Goal: Information Seeking & Learning: Understand process/instructions

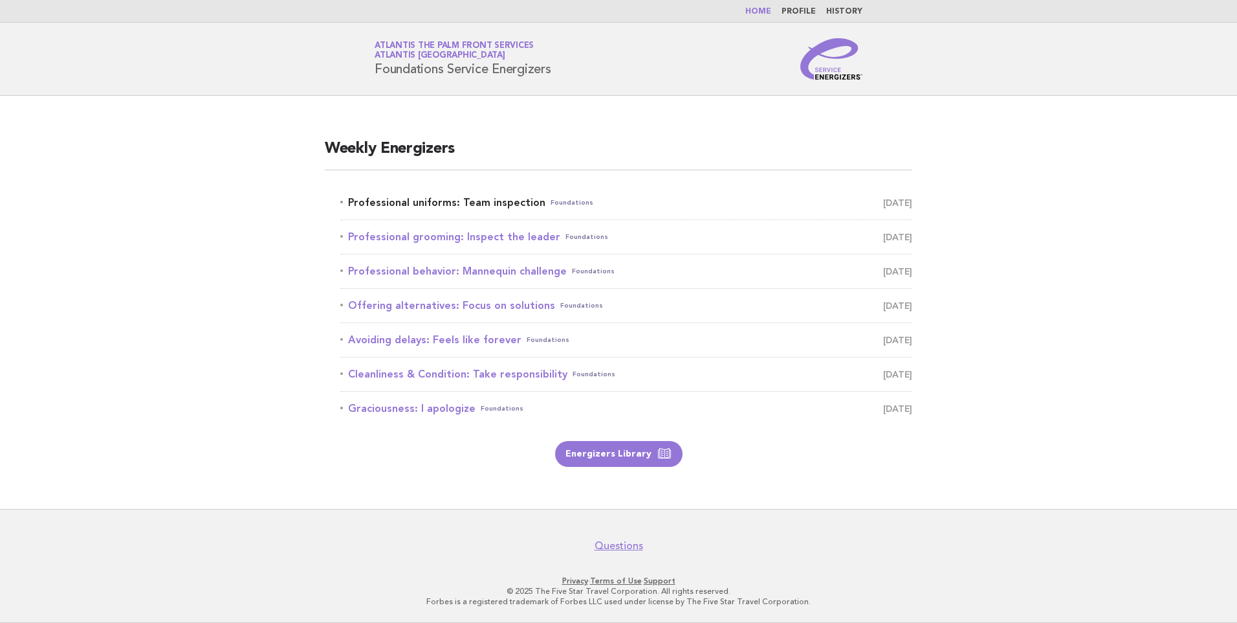
click at [458, 197] on link "Professional uniforms: Team inspection Foundations September 3" at bounding box center [626, 202] width 572 height 18
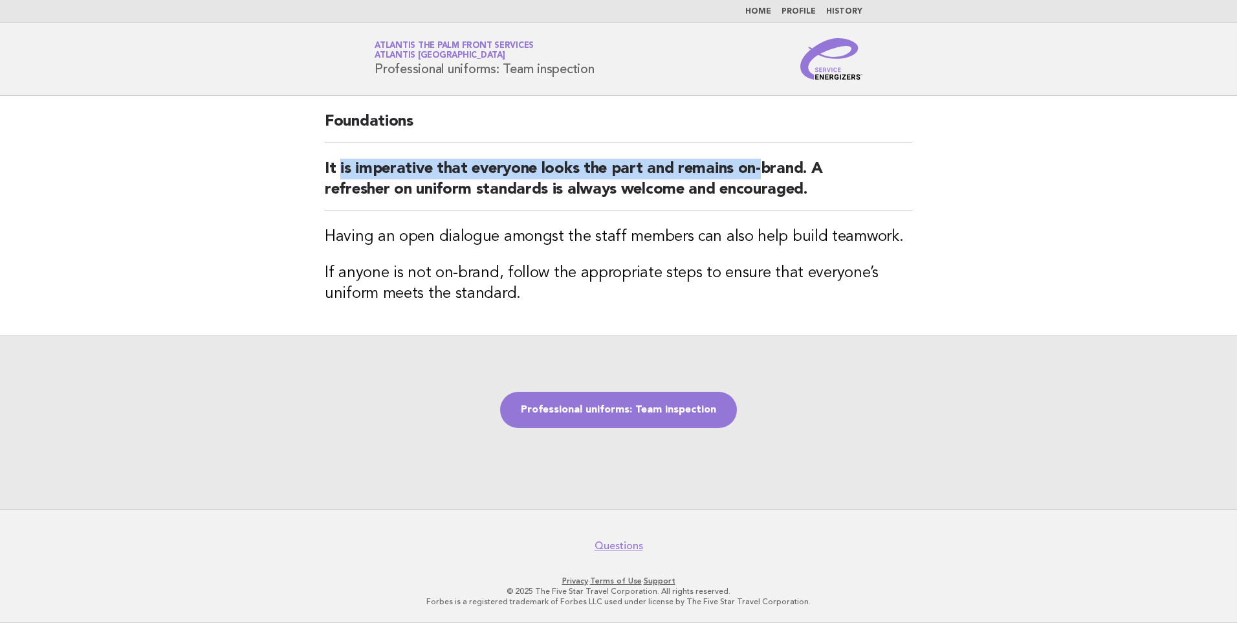
drag, startPoint x: 338, startPoint y: 177, endPoint x: 762, endPoint y: 177, distance: 423.9
click at [762, 177] on h2 "It is imperative that everyone looks the part and remains on-brand. A refresher…" at bounding box center [619, 185] width 588 height 52
drag, startPoint x: 762, startPoint y: 177, endPoint x: 590, endPoint y: 175, distance: 171.5
click at [602, 179] on h2 "It is imperative that everyone looks the part and remains on-brand. A refresher…" at bounding box center [619, 185] width 588 height 52
drag, startPoint x: 563, startPoint y: 170, endPoint x: 810, endPoint y: 179, distance: 247.3
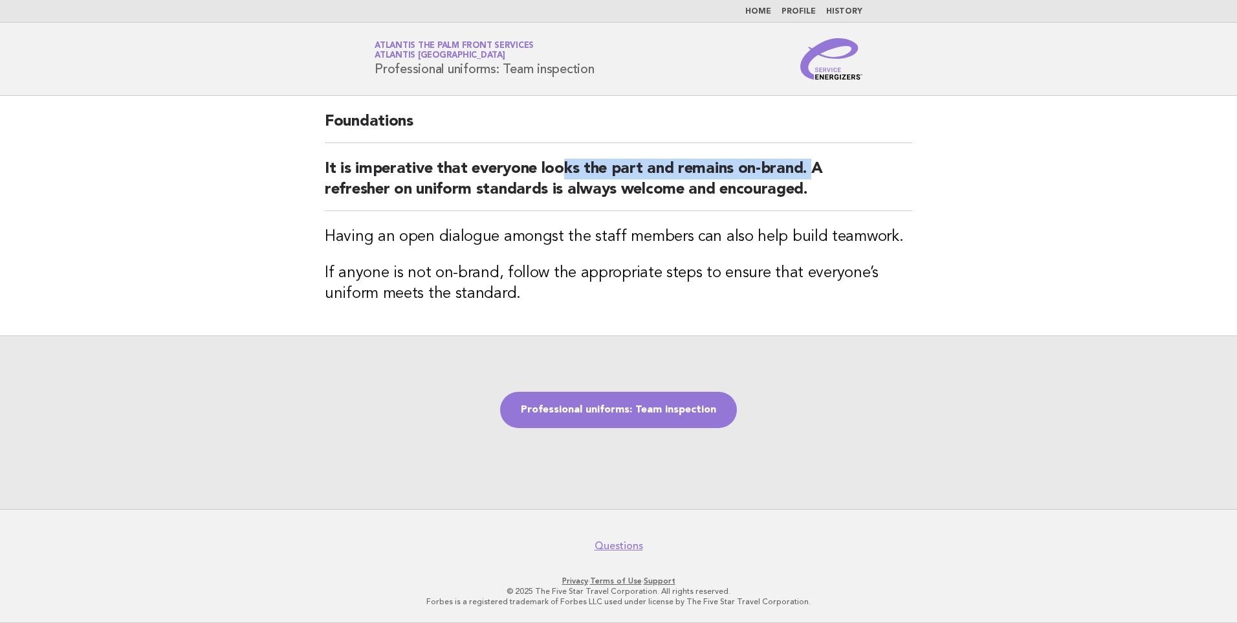
click at [810, 179] on h2 "It is imperative that everyone looks the part and remains on-brand. A refresher…" at bounding box center [619, 185] width 588 height 52
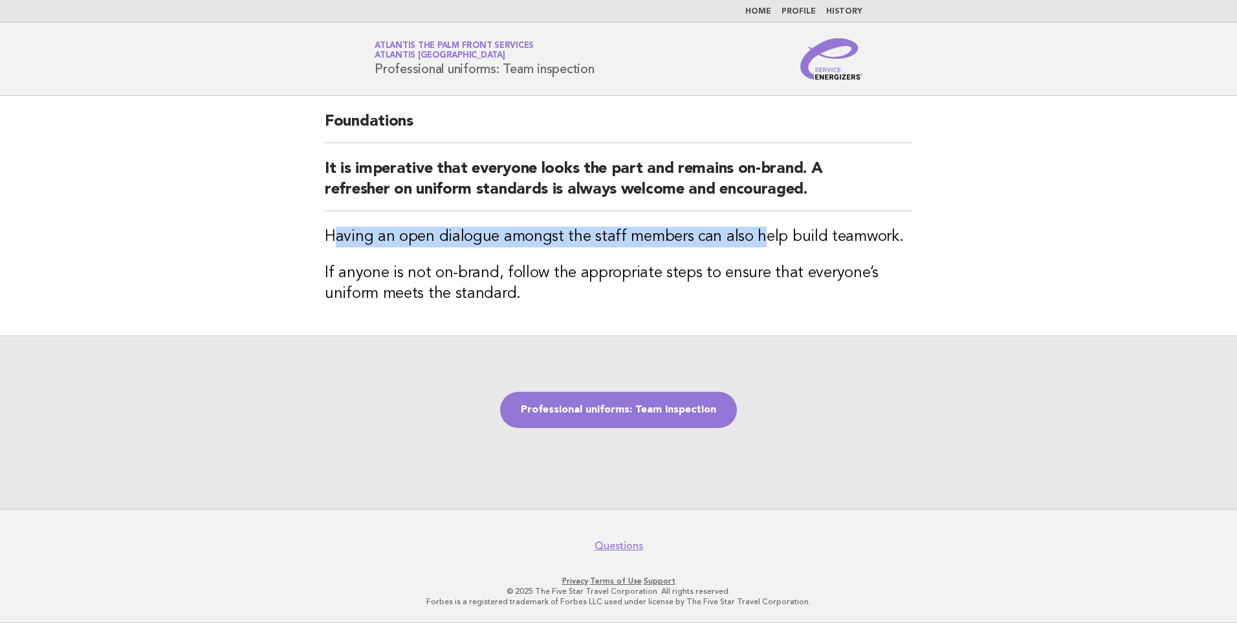
drag, startPoint x: 332, startPoint y: 221, endPoint x: 752, endPoint y: 236, distance: 420.2
click at [752, 236] on div "Foundations It is imperative that everyone looks the part and remains on-brand.…" at bounding box center [618, 215] width 619 height 239
drag, startPoint x: 752, startPoint y: 236, endPoint x: 514, endPoint y: 219, distance: 238.7
click at [542, 236] on h3 "Having an open dialogue amongst the staff members can also help build teamwork." at bounding box center [619, 236] width 588 height 21
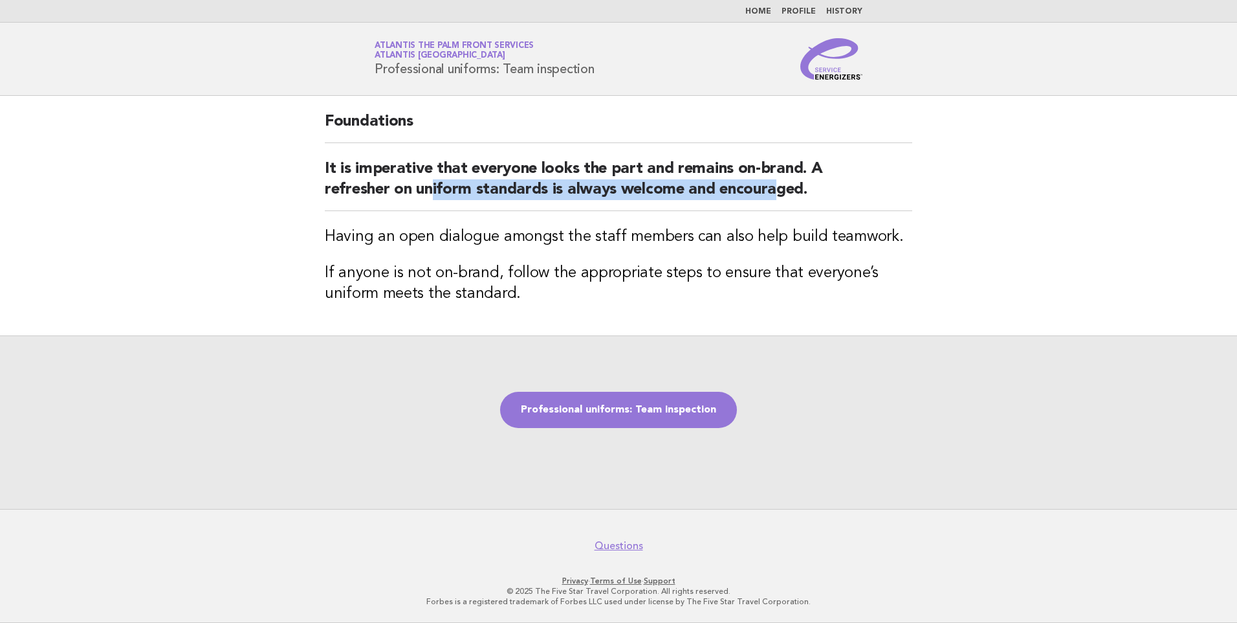
drag, startPoint x: 575, startPoint y: 177, endPoint x: 772, endPoint y: 192, distance: 197.9
click at [772, 192] on h2 "It is imperative that everyone looks the part and remains on-brand. A refresher…" at bounding box center [619, 185] width 588 height 52
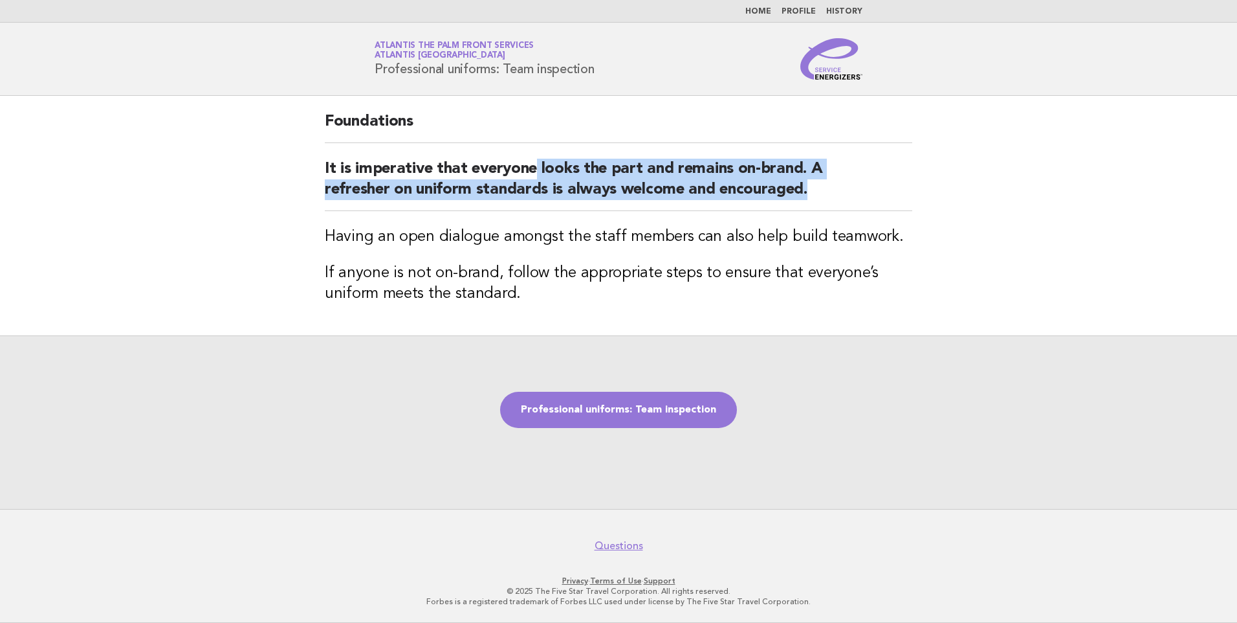
drag, startPoint x: 772, startPoint y: 192, endPoint x: 806, endPoint y: 201, distance: 35.6
click at [806, 201] on h2 "It is imperative that everyone looks the part and remains on-brand. A refresher…" at bounding box center [619, 185] width 588 height 52
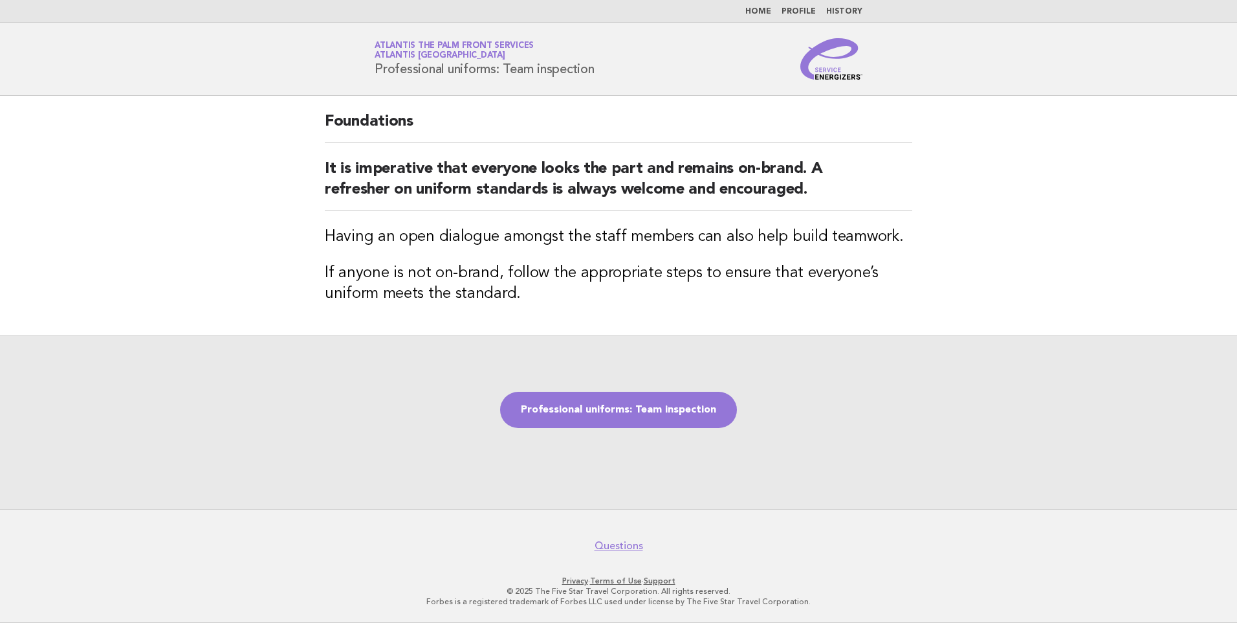
drag, startPoint x: 806, startPoint y: 201, endPoint x: 529, endPoint y: 164, distance: 280.1
click at [529, 164] on h2 "It is imperative that everyone looks the part and remains on-brand. A refresher…" at bounding box center [619, 185] width 588 height 52
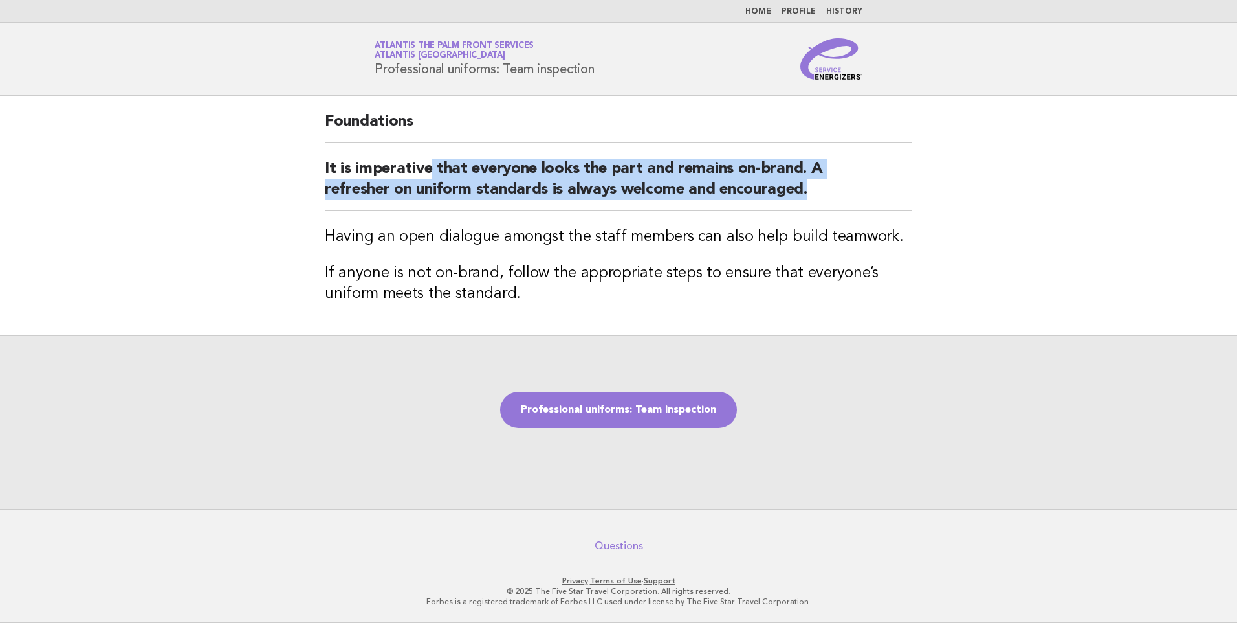
drag, startPoint x: 429, startPoint y: 159, endPoint x: 816, endPoint y: 189, distance: 388.2
click at [816, 189] on h2 "It is imperative that everyone looks the part and remains on-brand. A refresher…" at bounding box center [619, 185] width 588 height 52
drag, startPoint x: 816, startPoint y: 189, endPoint x: 587, endPoint y: 160, distance: 230.8
click at [623, 164] on h2 "It is imperative that everyone looks the part and remains on-brand. A refresher…" at bounding box center [619, 185] width 588 height 52
drag, startPoint x: 508, startPoint y: 160, endPoint x: 768, endPoint y: 196, distance: 262.6
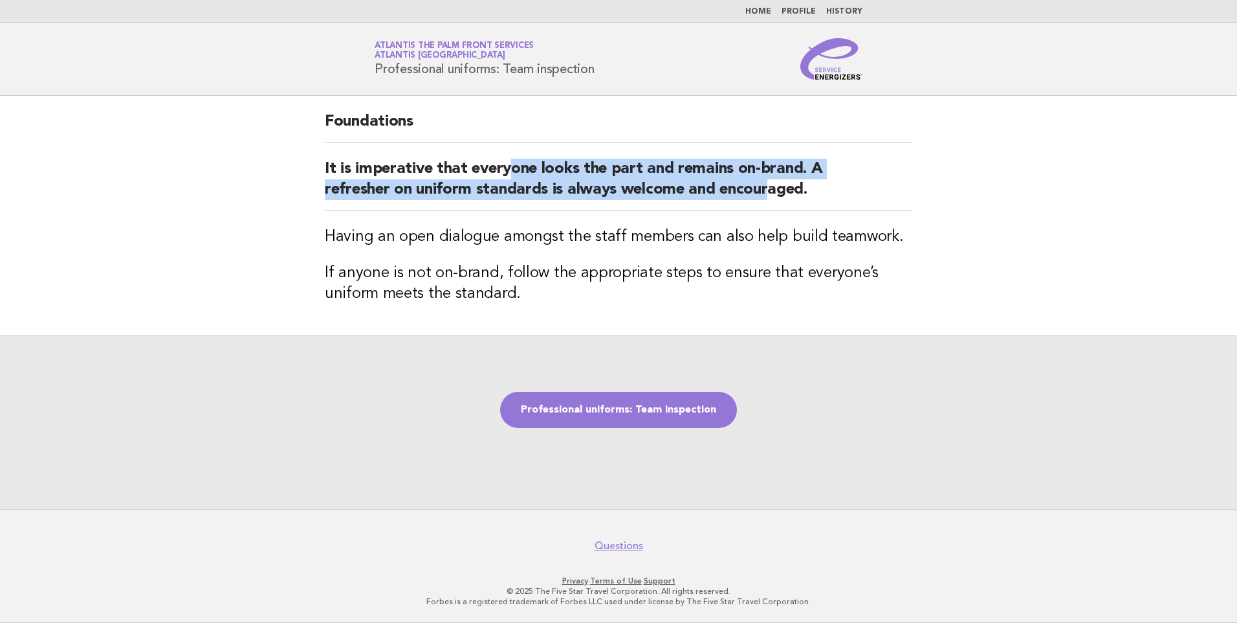
click at [768, 196] on h2 "It is imperative that everyone looks the part and remains on-brand. A refresher…" at bounding box center [619, 185] width 588 height 52
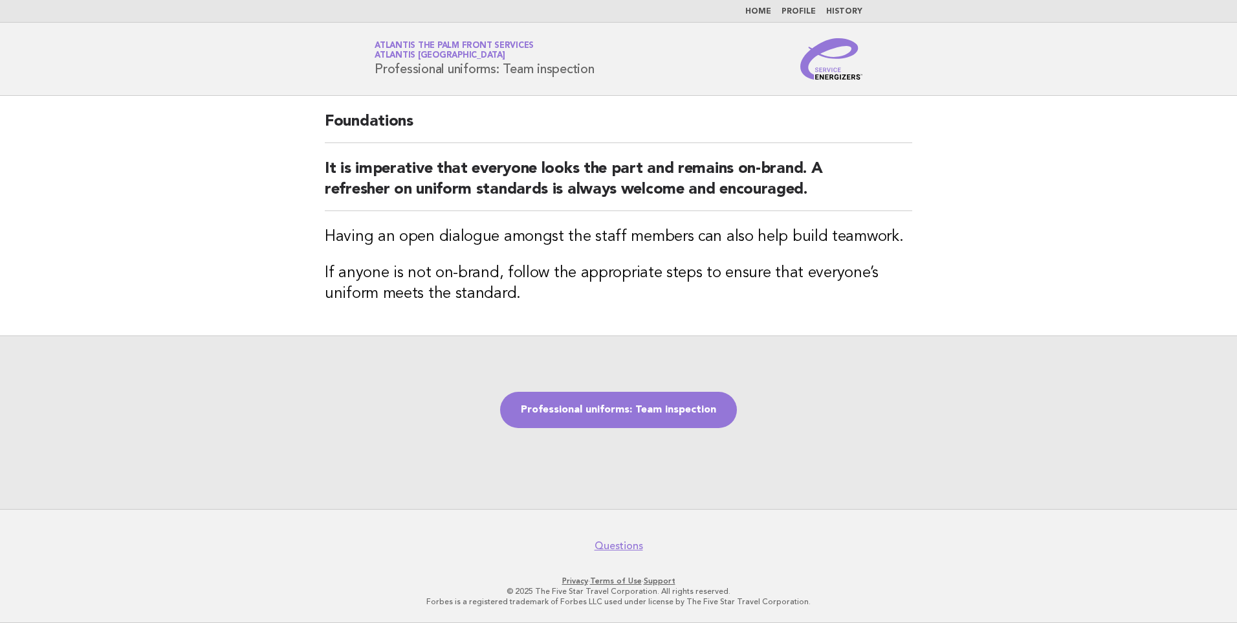
drag, startPoint x: 768, startPoint y: 196, endPoint x: 469, endPoint y: 168, distance: 300.9
click at [469, 168] on h2 "It is imperative that everyone looks the part and remains on-brand. A refresher…" at bounding box center [619, 185] width 588 height 52
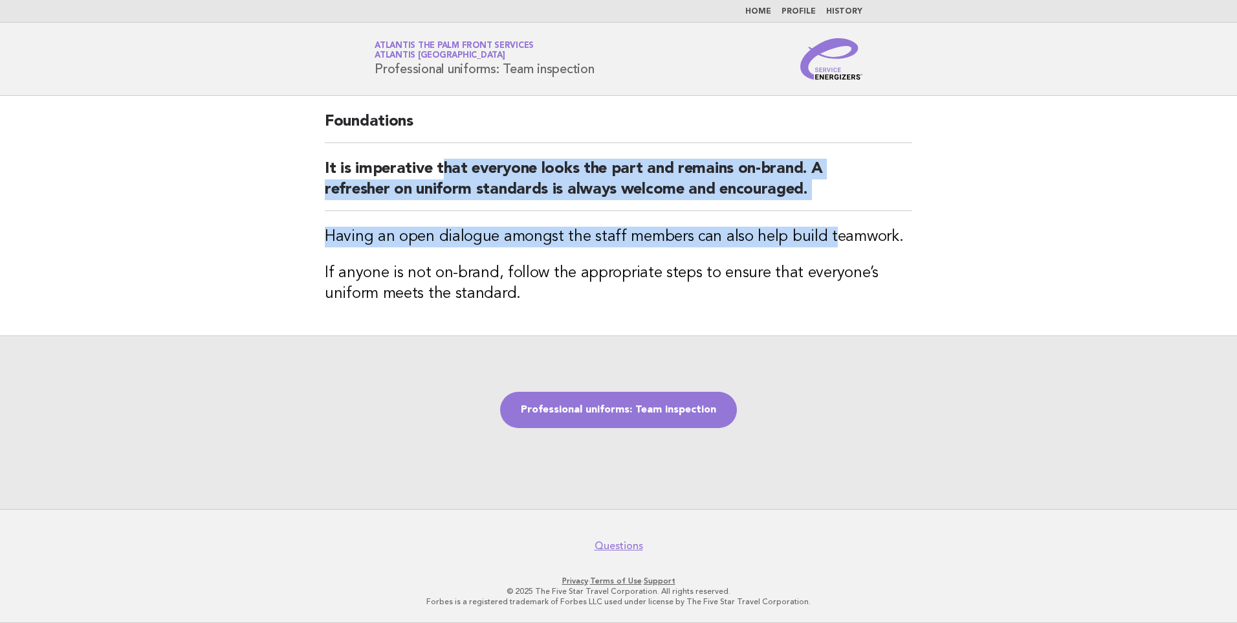
drag, startPoint x: 445, startPoint y: 163, endPoint x: 828, endPoint y: 220, distance: 387.3
click at [828, 220] on div "Foundations It is imperative that everyone looks the part and remains on-brand.…" at bounding box center [618, 215] width 619 height 239
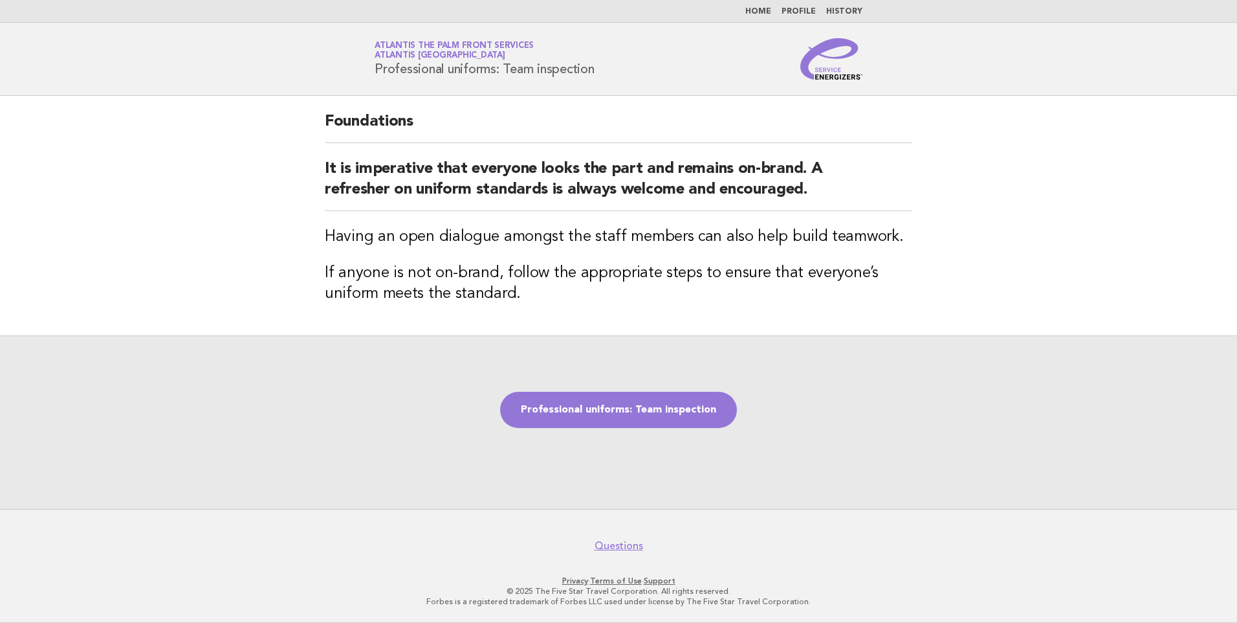
click at [387, 259] on div "Foundations It is imperative that everyone looks the part and remains on-brand.…" at bounding box center [618, 215] width 619 height 239
click at [339, 259] on div "Foundations It is imperative that everyone looks the part and remains on-brand.…" at bounding box center [618, 215] width 619 height 239
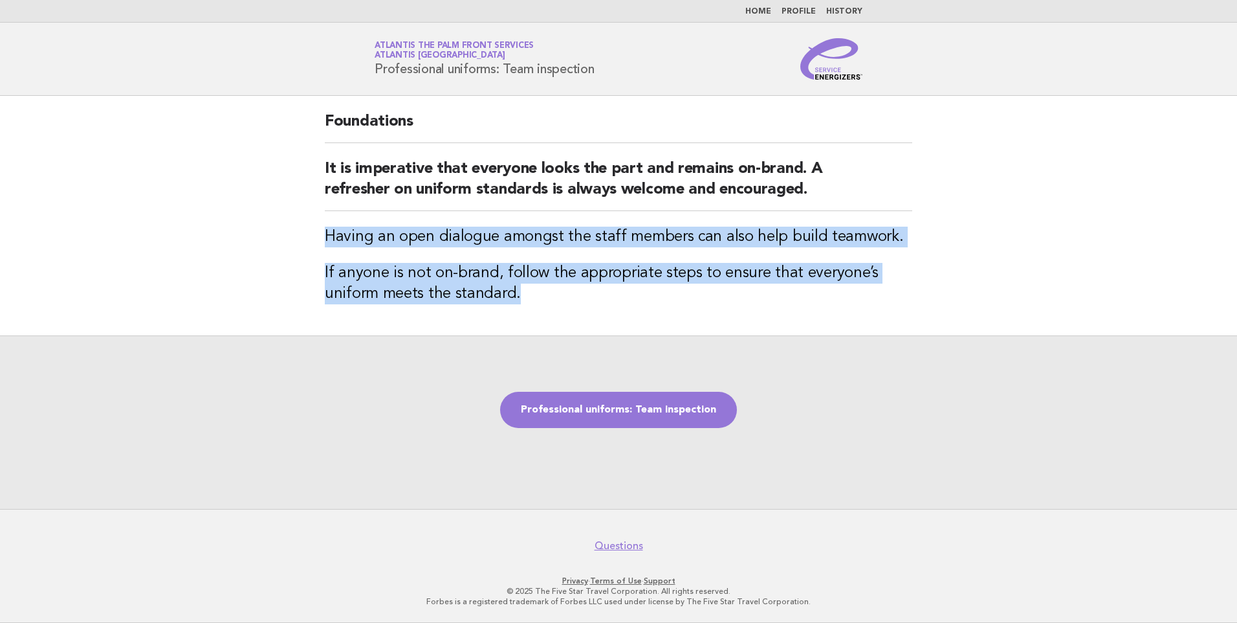
drag, startPoint x: 329, startPoint y: 241, endPoint x: 745, endPoint y: 298, distance: 420.6
click at [745, 298] on div "Foundations It is imperative that everyone looks the part and remains on-brand.…" at bounding box center [618, 215] width 619 height 239
drag, startPoint x: 745, startPoint y: 298, endPoint x: 638, endPoint y: 244, distance: 120.4
click at [648, 254] on div "Foundations It is imperative that everyone looks the part and remains on-brand.…" at bounding box center [618, 215] width 619 height 239
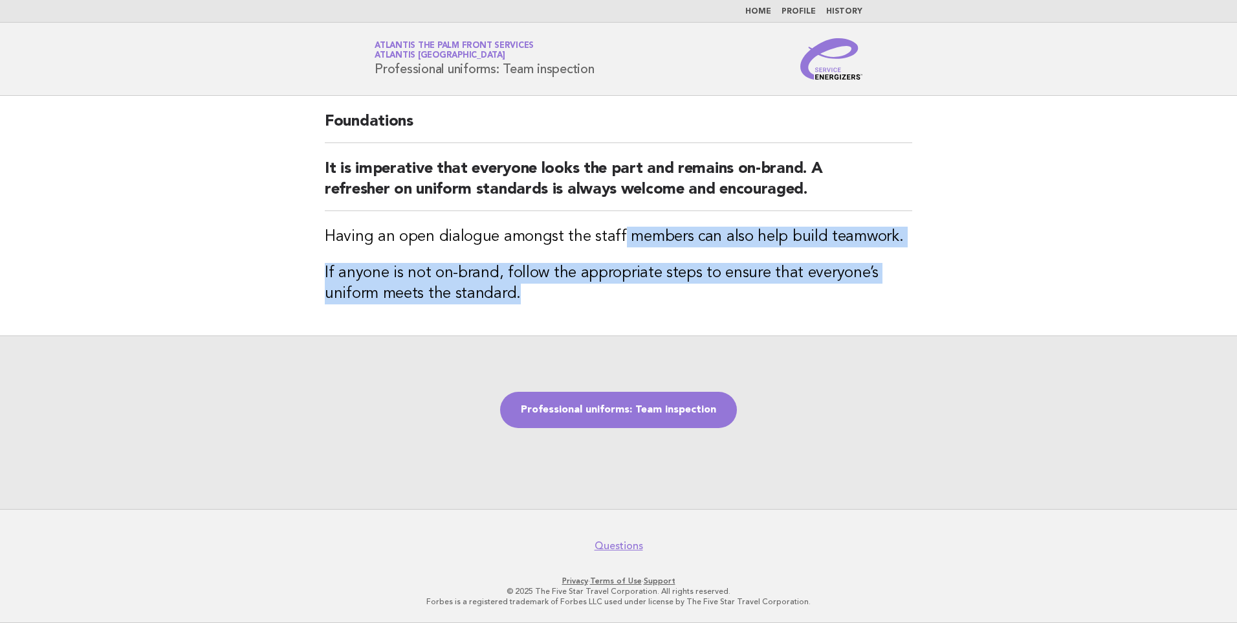
drag, startPoint x: 705, startPoint y: 250, endPoint x: 824, endPoint y: 284, distance: 123.9
click at [824, 284] on div "Foundations It is imperative that everyone looks the part and remains on-brand.…" at bounding box center [618, 215] width 619 height 239
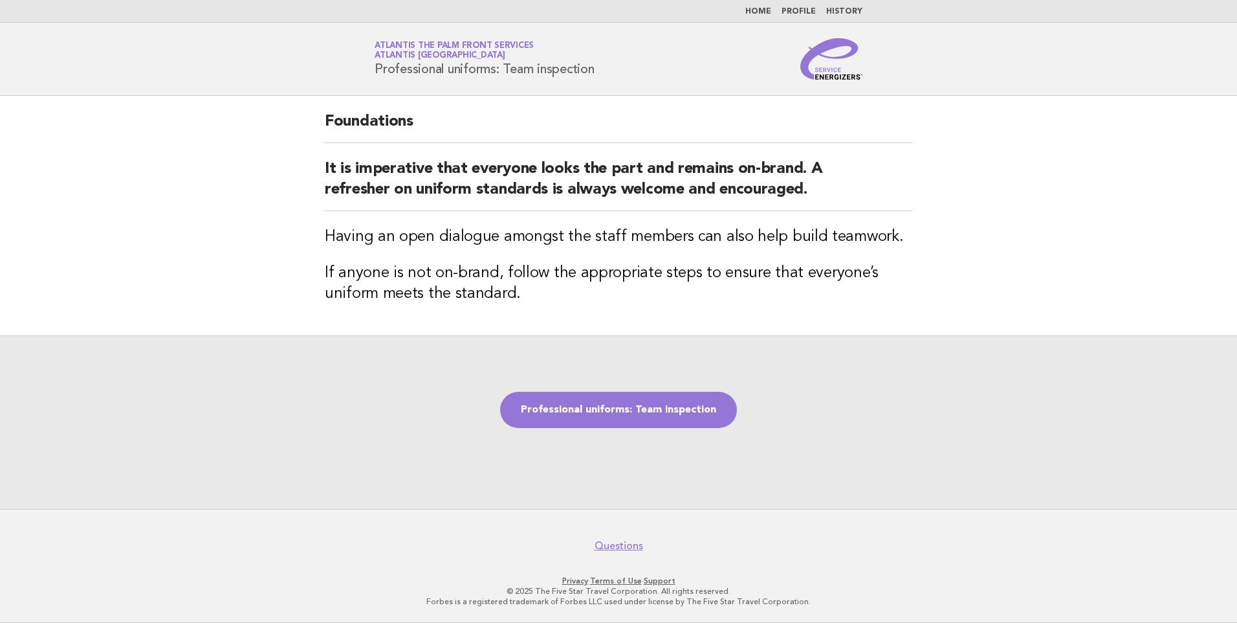
drag, startPoint x: 824, startPoint y: 284, endPoint x: 474, endPoint y: 239, distance: 353.0
click at [474, 239] on h3 "Having an open dialogue amongst the staff members can also help build teamwork." at bounding box center [619, 236] width 588 height 21
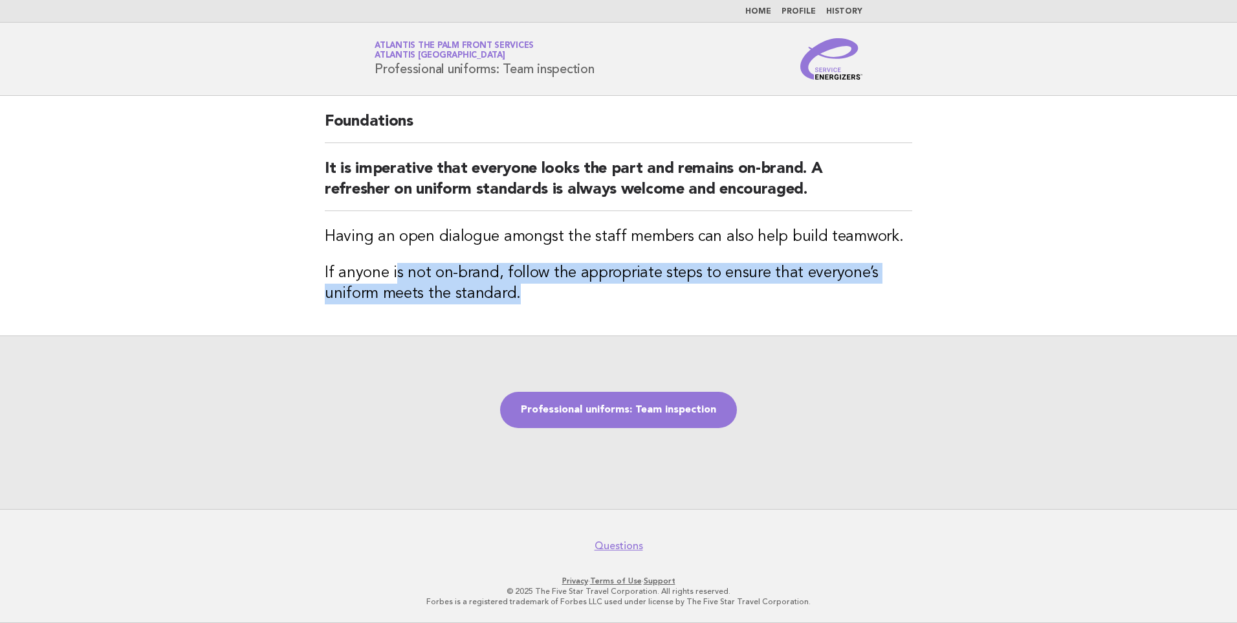
drag, startPoint x: 397, startPoint y: 256, endPoint x: 681, endPoint y: 294, distance: 287.3
click at [681, 294] on div "Foundations It is imperative that everyone looks the part and remains on-brand.…" at bounding box center [618, 215] width 619 height 239
drag, startPoint x: 681, startPoint y: 294, endPoint x: 648, endPoint y: 397, distance: 107.4
click at [648, 397] on link "Professional uniforms: Team inspection" at bounding box center [618, 410] width 237 height 36
click at [650, 406] on link "Professional uniforms: Team inspection" at bounding box center [618, 410] width 237 height 36
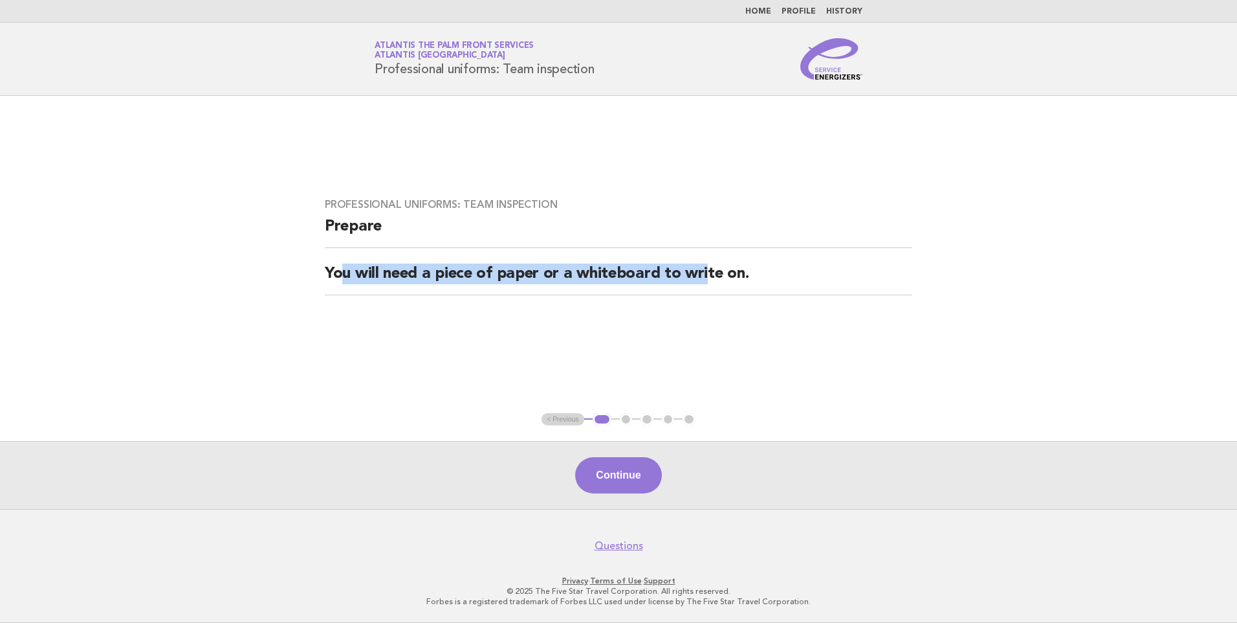
drag, startPoint x: 385, startPoint y: 272, endPoint x: 709, endPoint y: 276, distance: 323.6
click at [709, 276] on h2 "You will need a piece of paper or a whiteboard to write on." at bounding box center [619, 279] width 588 height 32
click at [630, 478] on button "Continue" at bounding box center [618, 475] width 86 height 36
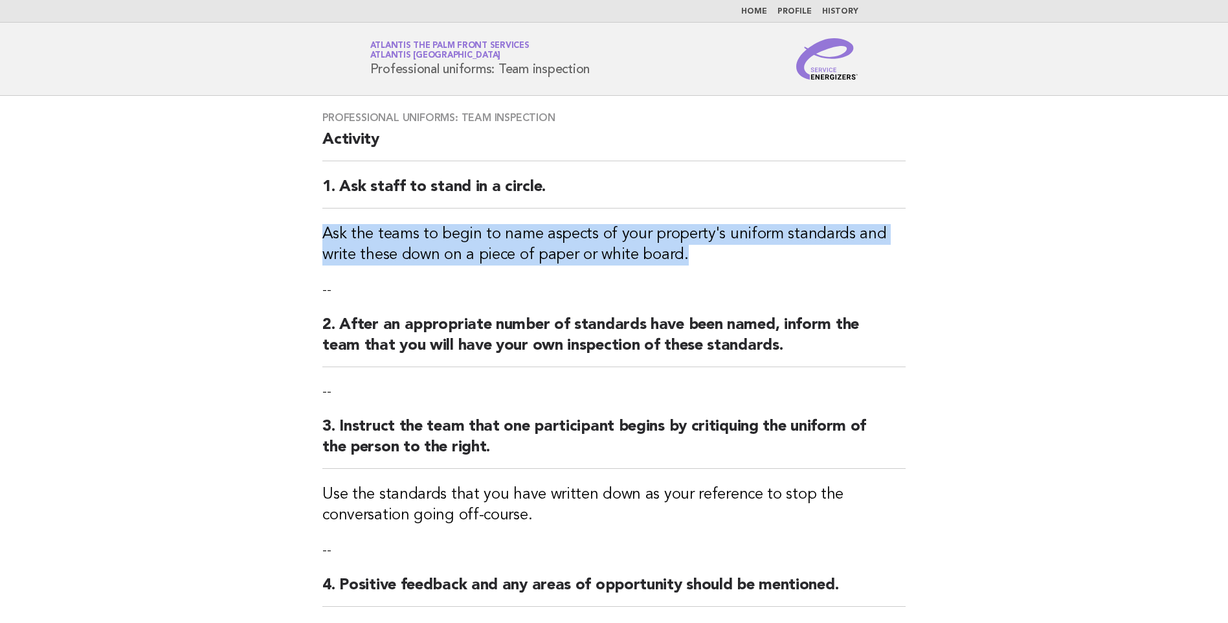
drag, startPoint x: 311, startPoint y: 238, endPoint x: 692, endPoint y: 258, distance: 381.0
click at [692, 258] on div "Professional uniforms: Team inspection Activity 1. Ask staff to stand in a circ…" at bounding box center [614, 417] width 614 height 643
drag, startPoint x: 692, startPoint y: 258, endPoint x: 500, endPoint y: 237, distance: 192.7
click at [500, 237] on h3 "Ask the teams to begin to name aspects of your property's uniform standards and…" at bounding box center [613, 244] width 583 height 41
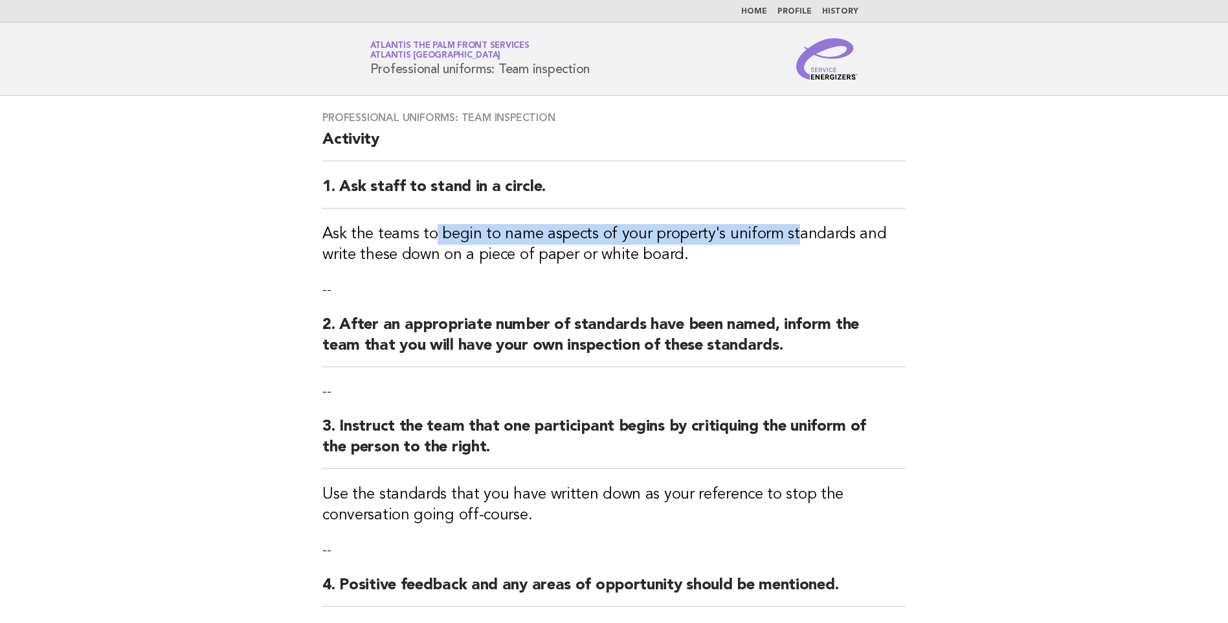
drag, startPoint x: 432, startPoint y: 228, endPoint x: 789, endPoint y: 234, distance: 357.3
click at [789, 234] on h3 "Ask the teams to begin to name aspects of your property's uniform standards and…" at bounding box center [613, 244] width 583 height 41
drag, startPoint x: 789, startPoint y: 234, endPoint x: 618, endPoint y: 235, distance: 170.8
click at [777, 234] on h3 "Ask the teams to begin to name aspects of your property's uniform standards and…" at bounding box center [613, 244] width 583 height 41
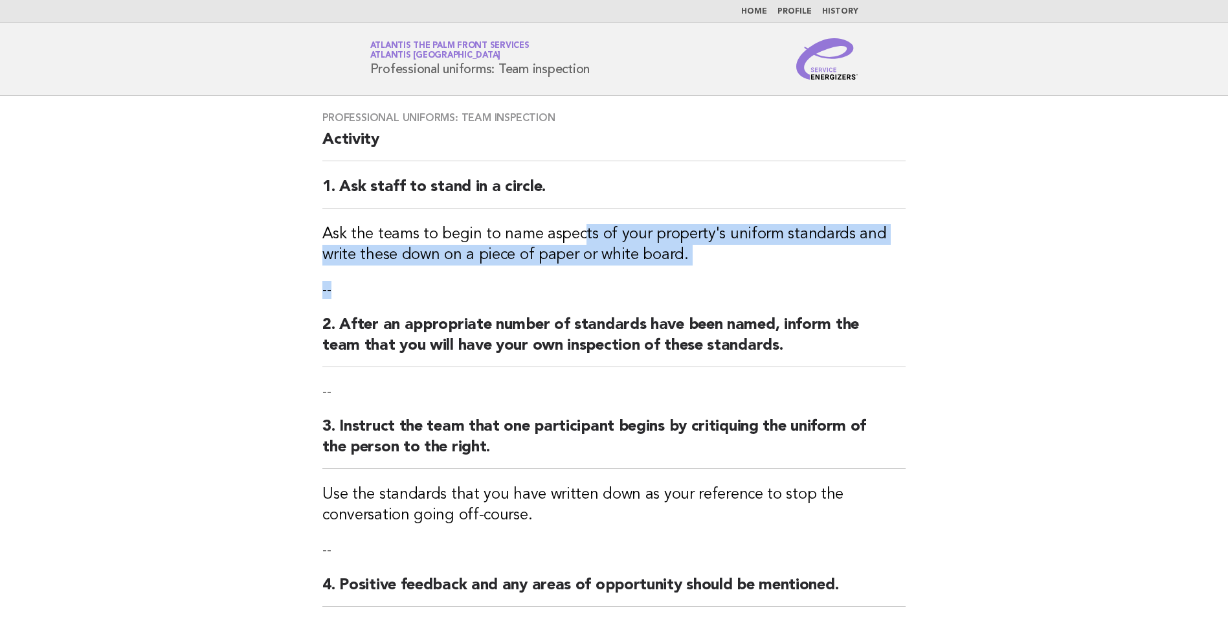
drag, startPoint x: 581, startPoint y: 235, endPoint x: 922, endPoint y: 280, distance: 343.9
click at [921, 280] on div "Professional uniforms: Team inspection Activity 1. Ask staff to stand in a circ…" at bounding box center [614, 417] width 614 height 643
drag, startPoint x: 922, startPoint y: 280, endPoint x: 859, endPoint y: 276, distance: 63.5
click at [898, 278] on div "Professional uniforms: Team inspection Activity 1. Ask staff to stand in a circ…" at bounding box center [614, 417] width 614 height 643
drag, startPoint x: 472, startPoint y: 232, endPoint x: 346, endPoint y: 231, distance: 126.2
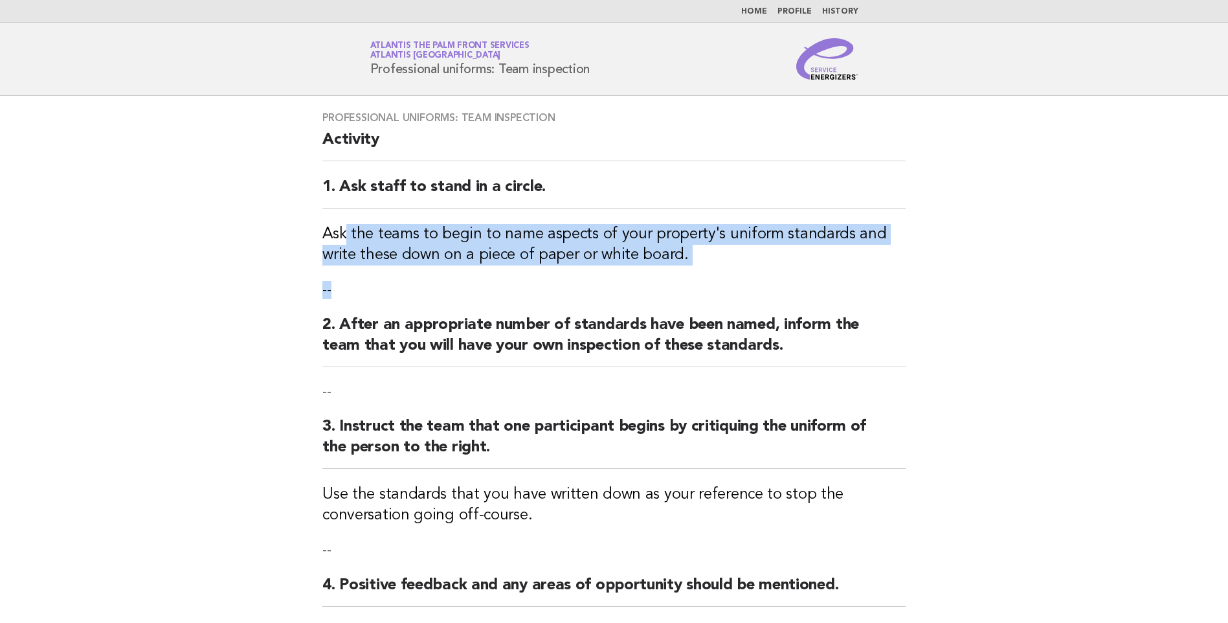
click at [346, 231] on div "Professional uniforms: Team inspection Activity 1. Ask staff to stand in a circ…" at bounding box center [614, 417] width 614 height 643
click at [346, 231] on h3 "Ask the teams to begin to name aspects of your property's uniform standards and…" at bounding box center [613, 244] width 583 height 41
drag, startPoint x: 346, startPoint y: 231, endPoint x: 630, endPoint y: 254, distance: 285.6
click at [630, 254] on h3 "Ask the teams to begin to name aspects of your property's uniform standards and…" at bounding box center [613, 244] width 583 height 41
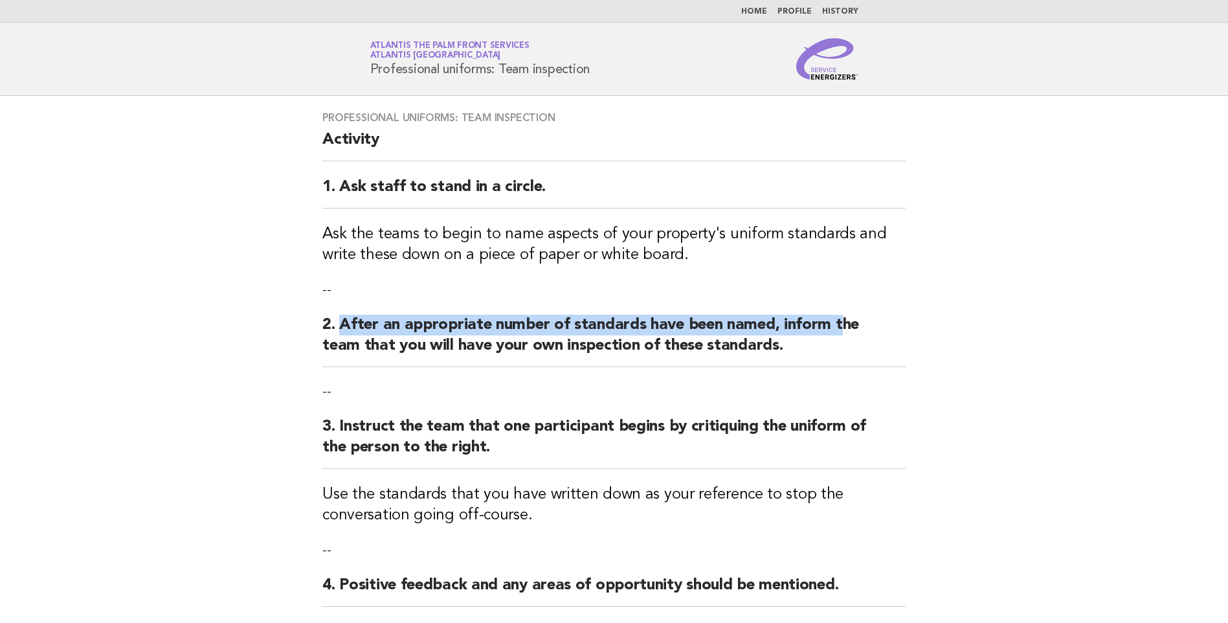
drag, startPoint x: 337, startPoint y: 321, endPoint x: 839, endPoint y: 324, distance: 502.2
click at [839, 324] on h2 "2. After an appropriate number of standards have been named, inform the team th…" at bounding box center [613, 341] width 583 height 52
drag, startPoint x: 839, startPoint y: 324, endPoint x: 573, endPoint y: 326, distance: 266.6
click at [586, 328] on h2 "2. After an appropriate number of standards have been named, inform the team th…" at bounding box center [613, 341] width 583 height 52
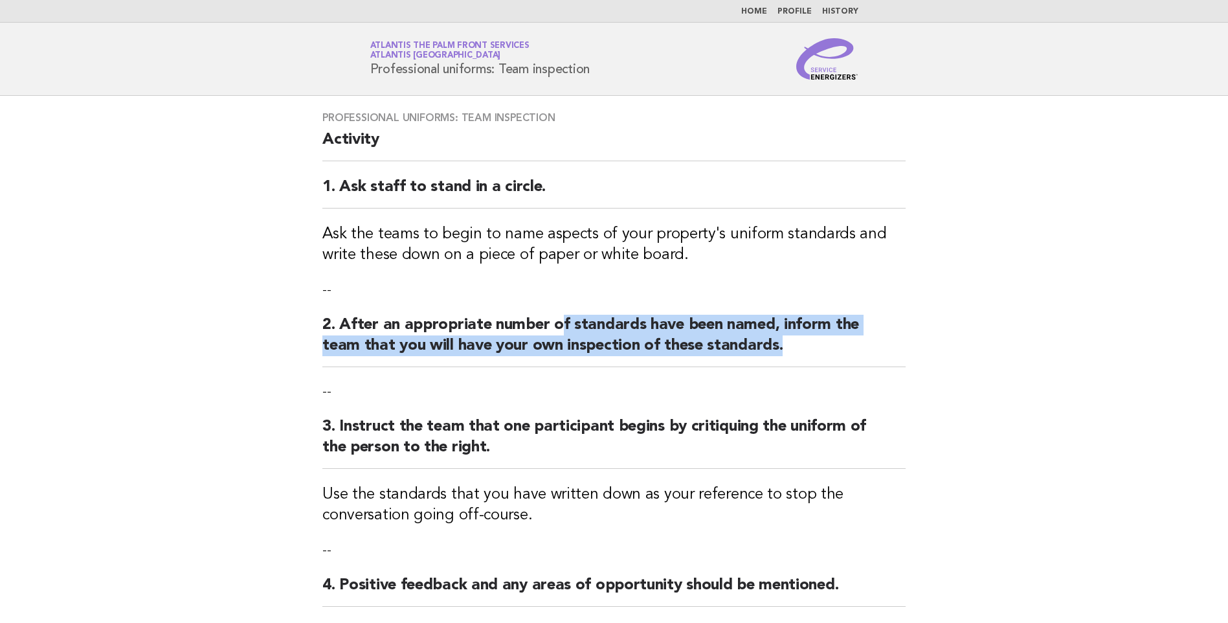
drag, startPoint x: 562, startPoint y: 325, endPoint x: 799, endPoint y: 352, distance: 238.4
click at [799, 352] on h2 "2. After an appropriate number of standards have been named, inform the team th…" at bounding box center [613, 341] width 583 height 52
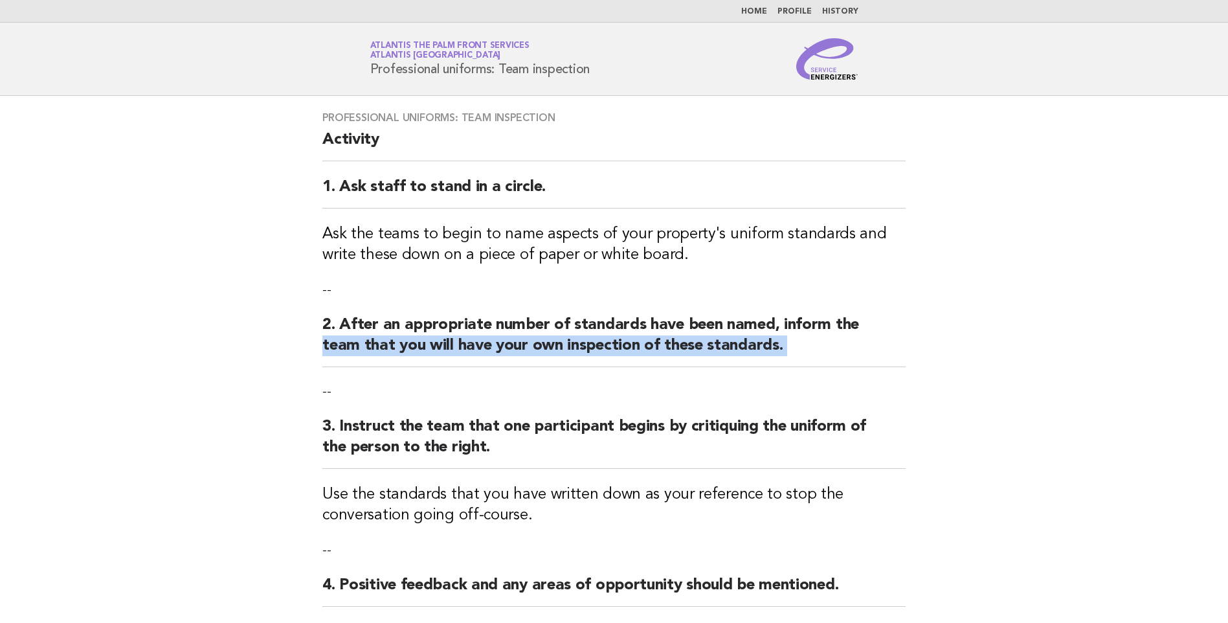
drag, startPoint x: 799, startPoint y: 352, endPoint x: 333, endPoint y: 338, distance: 466.1
click at [333, 338] on h2 "2. After an appropriate number of standards have been named, inform the team th…" at bounding box center [613, 341] width 583 height 52
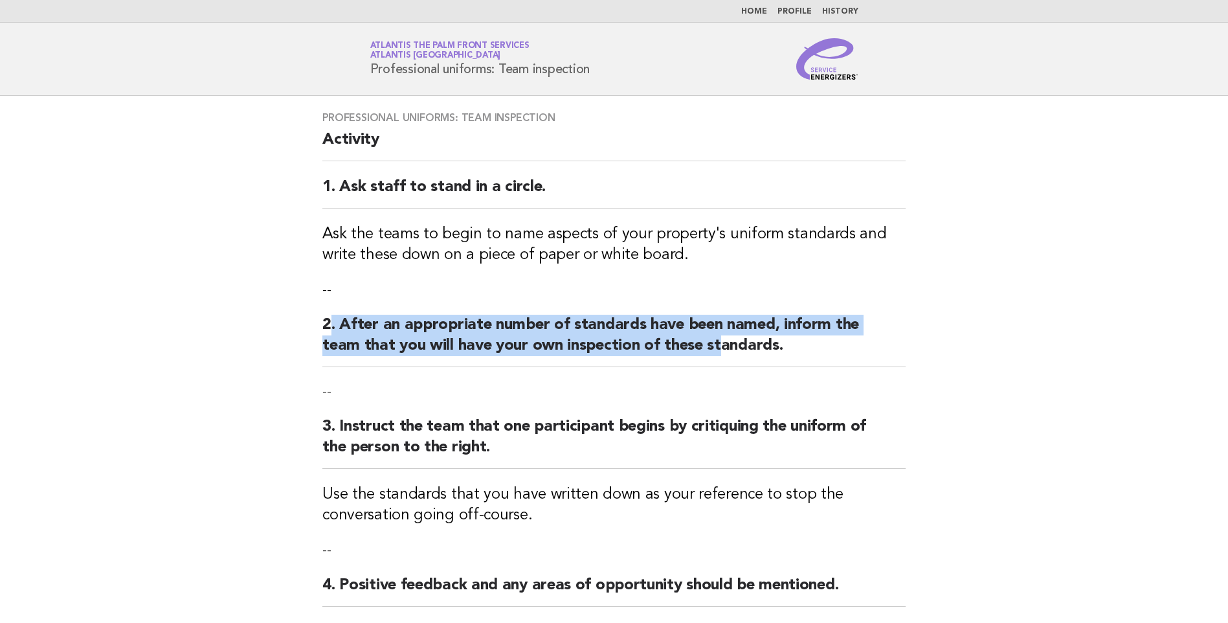
drag, startPoint x: 333, startPoint y: 338, endPoint x: 718, endPoint y: 366, distance: 385.4
click at [718, 366] on h2 "2. After an appropriate number of standards have been named, inform the team th…" at bounding box center [613, 341] width 583 height 52
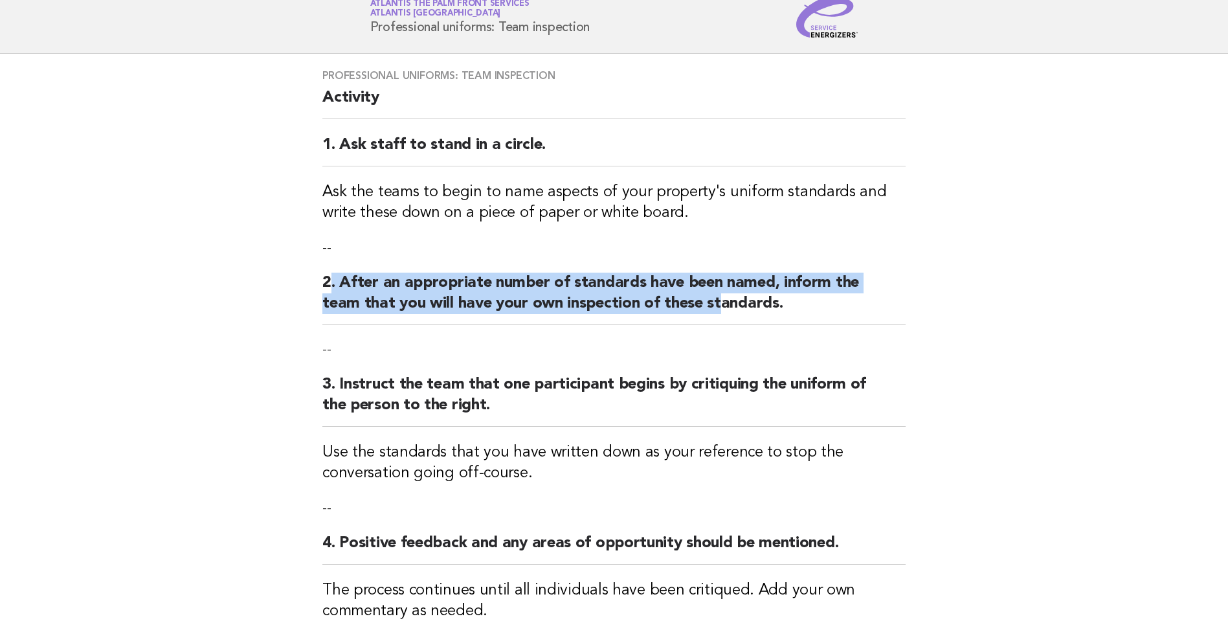
scroll to position [65, 0]
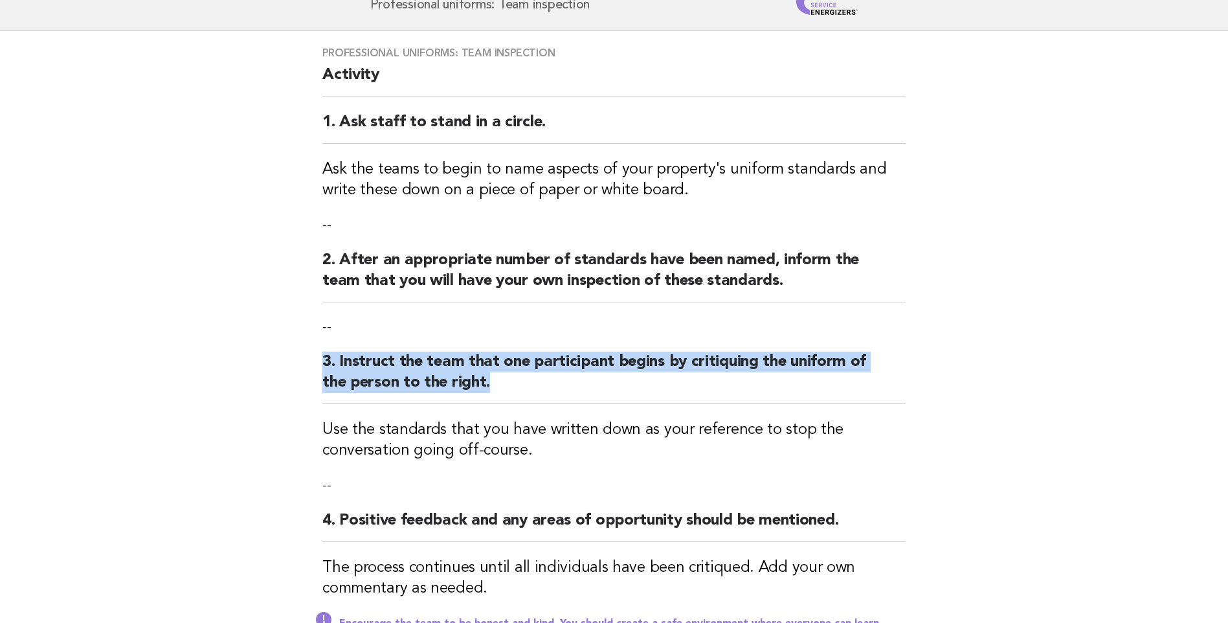
drag, startPoint x: 353, startPoint y: 361, endPoint x: 645, endPoint y: 384, distance: 292.1
click at [645, 384] on div "Professional uniforms: Team inspection Activity 1. Ask staff to stand in a circ…" at bounding box center [614, 352] width 614 height 643
drag, startPoint x: 645, startPoint y: 384, endPoint x: 667, endPoint y: 393, distance: 23.8
click at [645, 386] on h2 "3. Instruct the team that one participant begins by critiquing the uniform of t…" at bounding box center [613, 377] width 583 height 52
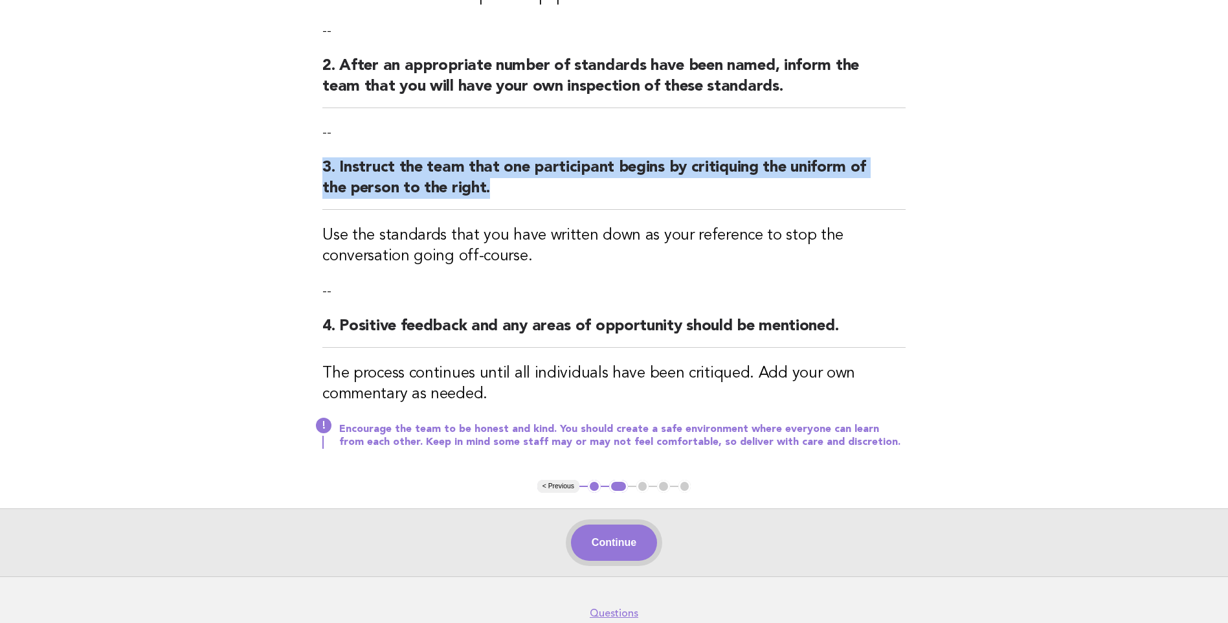
click at [634, 536] on button "Continue" at bounding box center [614, 542] width 86 height 36
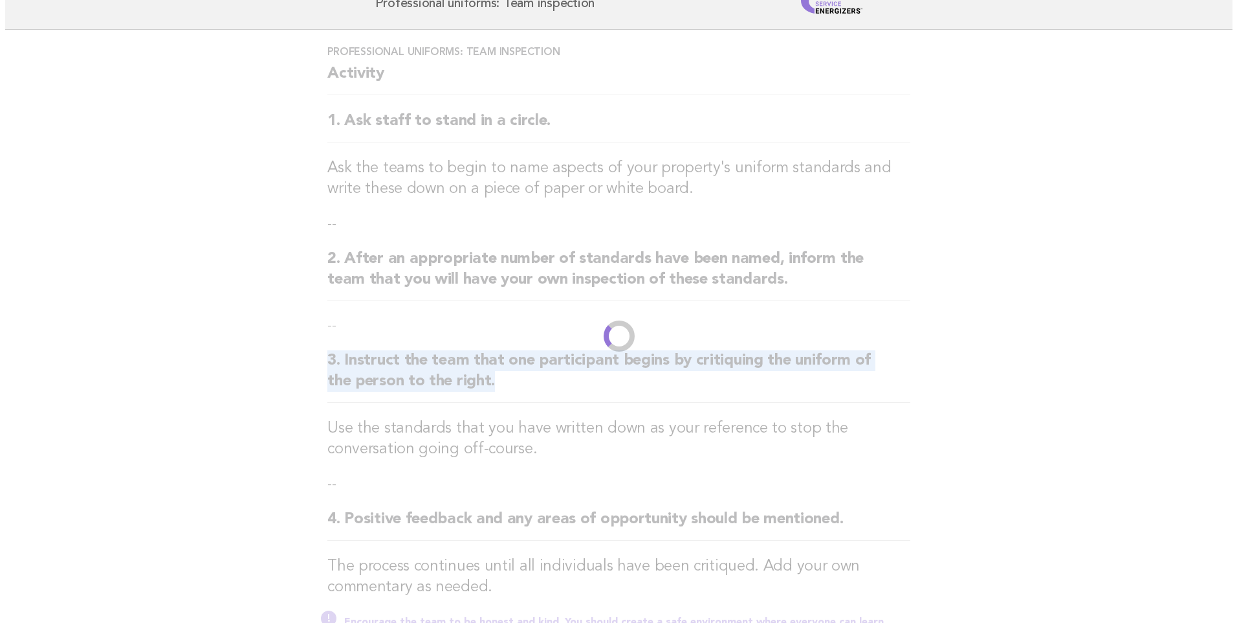
scroll to position [0, 0]
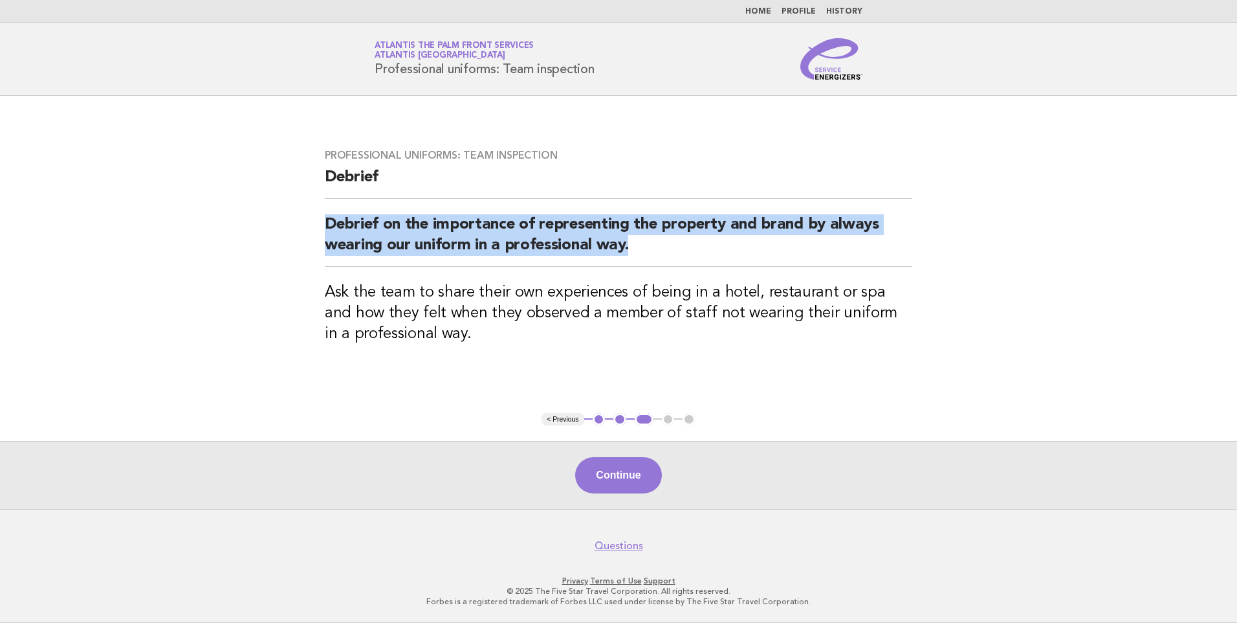
drag, startPoint x: 321, startPoint y: 235, endPoint x: 701, endPoint y: 254, distance: 381.0
click at [701, 254] on div "Professional uniforms: Team inspection Debrief Debrief on the importance of rep…" at bounding box center [618, 254] width 619 height 242
drag, startPoint x: 701, startPoint y: 254, endPoint x: 682, endPoint y: 247, distance: 20.7
click at [681, 247] on h2 "Debrief on the importance of representing the property and brand by always wear…" at bounding box center [619, 240] width 588 height 52
drag, startPoint x: 701, startPoint y: 241, endPoint x: 201, endPoint y: 221, distance: 500.0
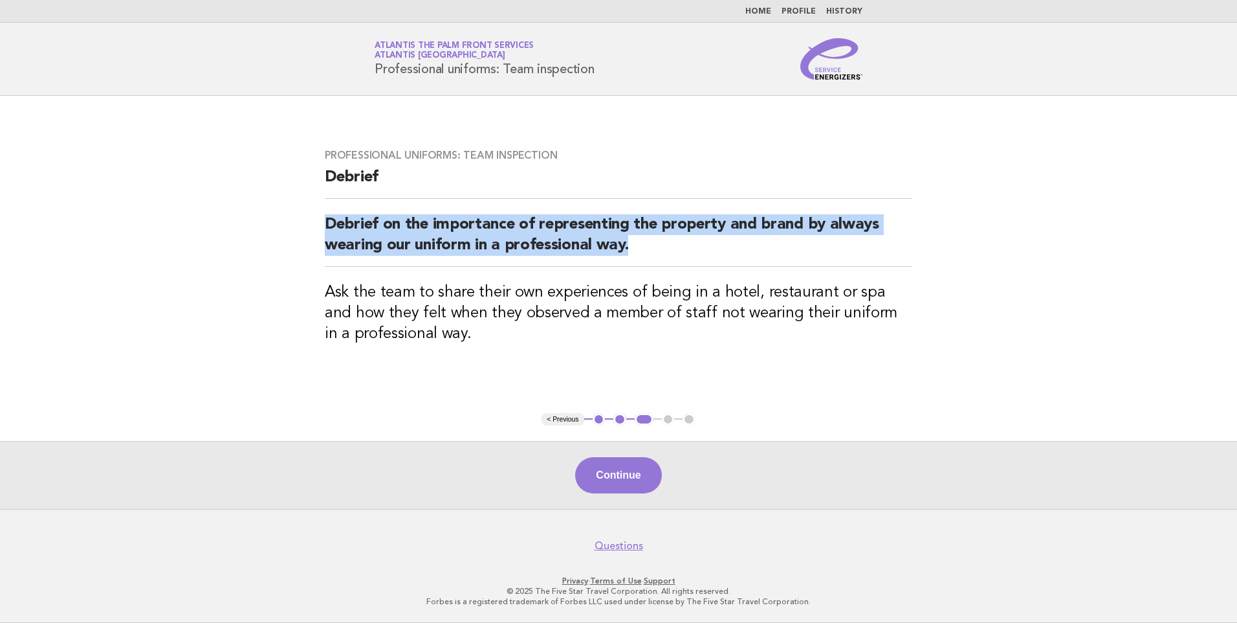
click at [201, 221] on main "Professional uniforms: Team inspection Debrief Debrief on the importance of rep…" at bounding box center [618, 302] width 1237 height 413
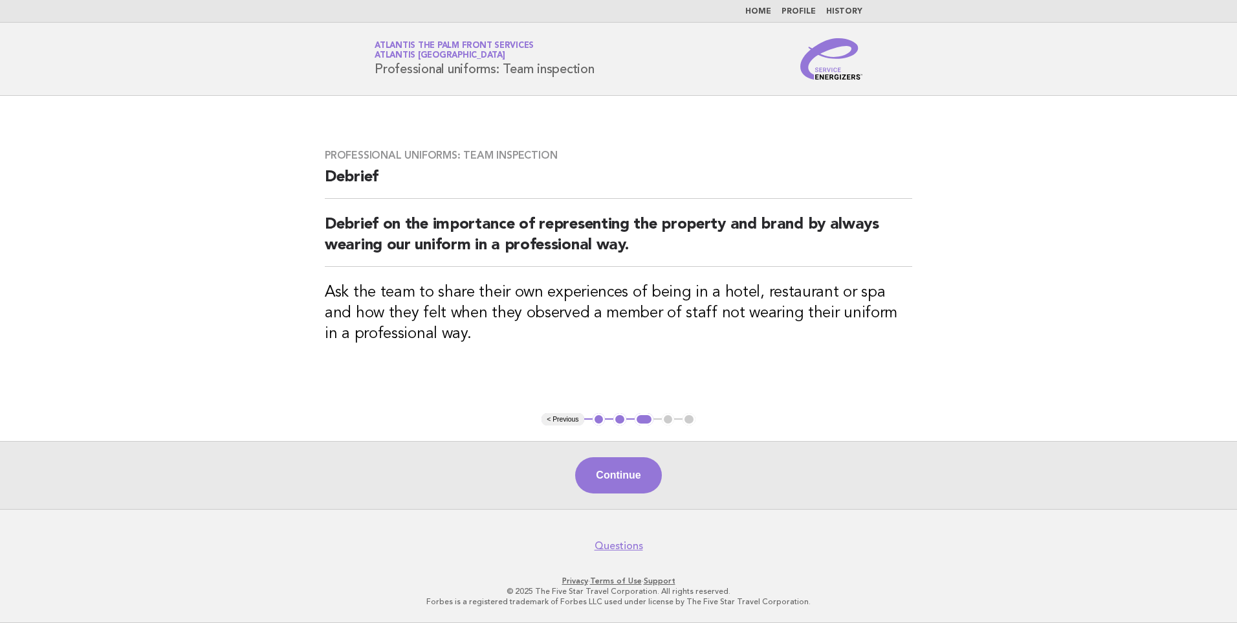
click at [622, 293] on h3 "Ask the team to share their own experiences of being in a hotel, restaurant or …" at bounding box center [619, 313] width 588 height 62
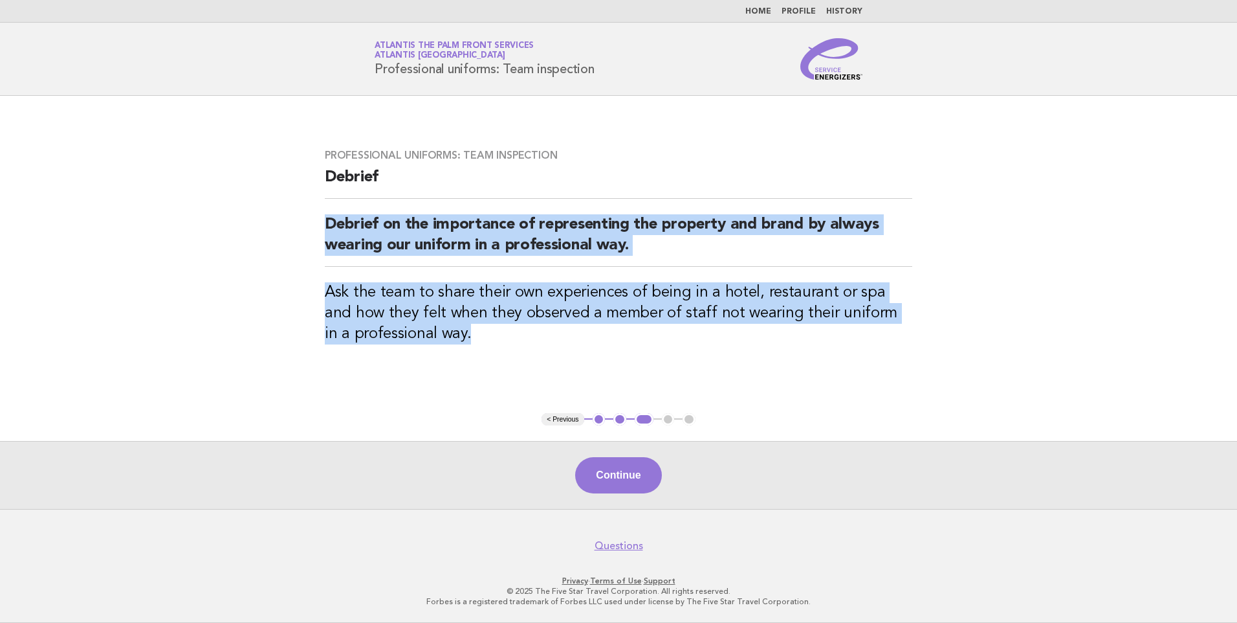
drag, startPoint x: 538, startPoint y: 326, endPoint x: 357, endPoint y: 196, distance: 222.7
click at [357, 196] on div "Professional uniforms: Team inspection Debrief Debrief on the importance of rep…" at bounding box center [618, 254] width 619 height 242
click at [608, 474] on button "Continue" at bounding box center [618, 475] width 86 height 36
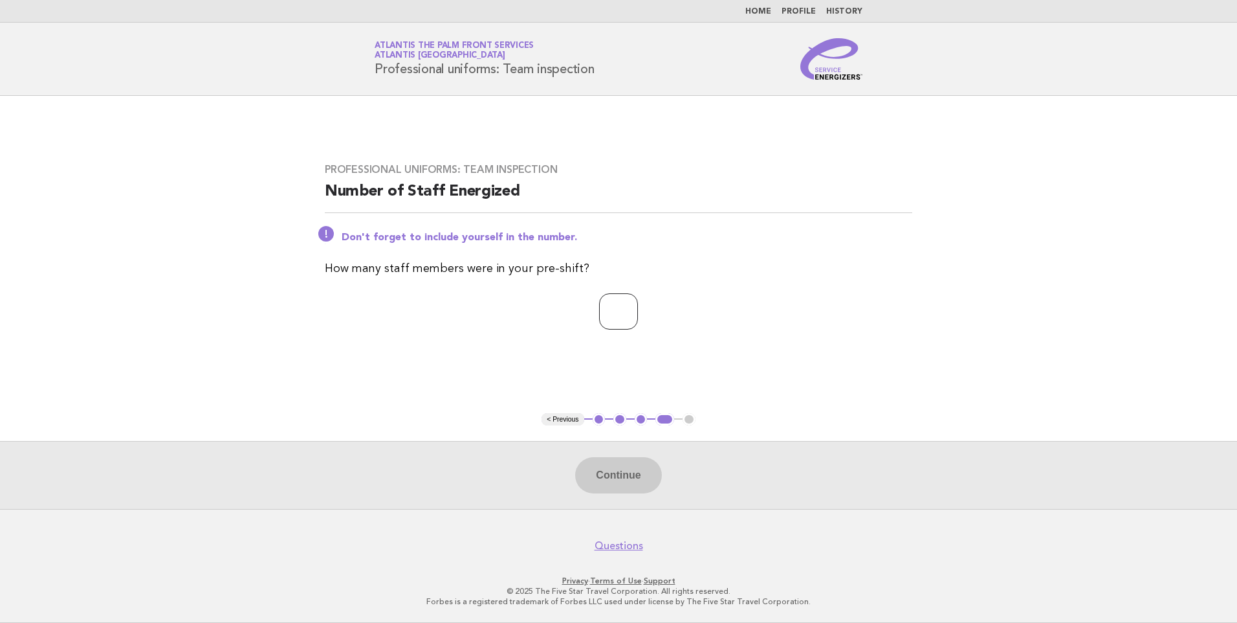
drag, startPoint x: 606, startPoint y: 309, endPoint x: 612, endPoint y: 316, distance: 10.1
click at [610, 313] on input "number" at bounding box center [618, 311] width 39 height 36
type input "*"
click at [630, 465] on button "Continue" at bounding box center [618, 475] width 86 height 36
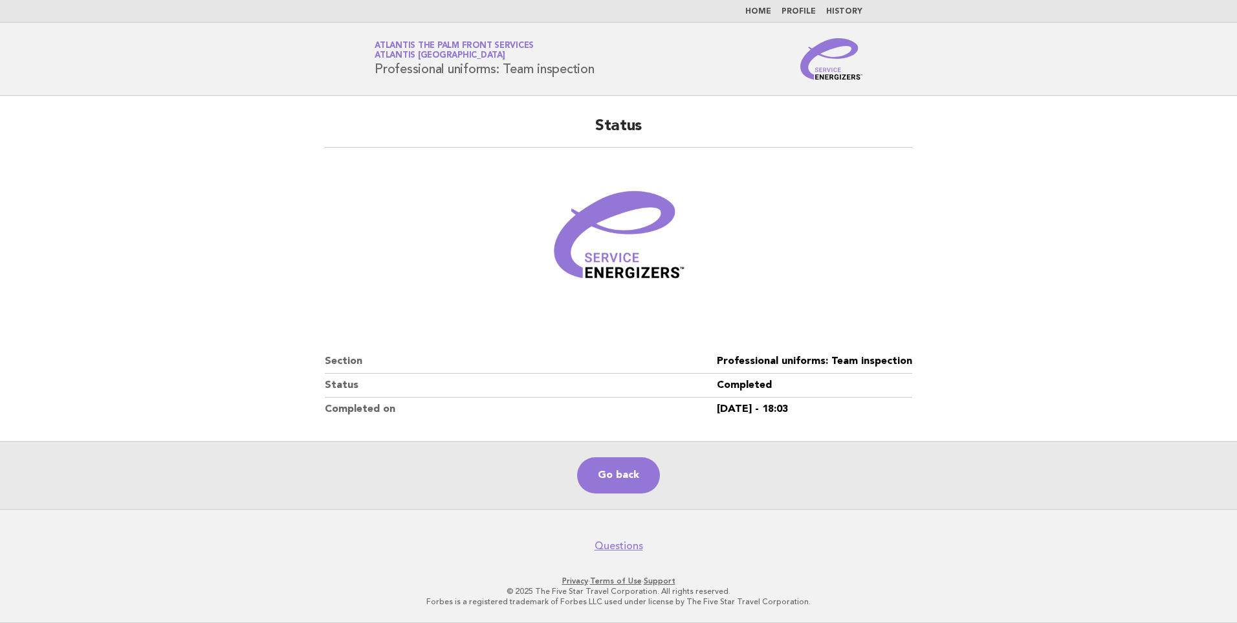
drag, startPoint x: 620, startPoint y: 71, endPoint x: 371, endPoint y: 50, distance: 249.4
click at [371, 50] on div "Service Energizers Atlantis The Palm Front Services Atlantis Dubai Professional…" at bounding box center [619, 58] width 524 height 41
click at [608, 88] on header "Service Energizers Atlantis The Palm Front Services Atlantis Dubai Professional…" at bounding box center [618, 59] width 1237 height 73
drag, startPoint x: 604, startPoint y: 78, endPoint x: 364, endPoint y: 36, distance: 243.0
click at [364, 36] on header "Service Energizers Atlantis The Palm Front Services Atlantis Dubai Professional…" at bounding box center [618, 59] width 1237 height 73
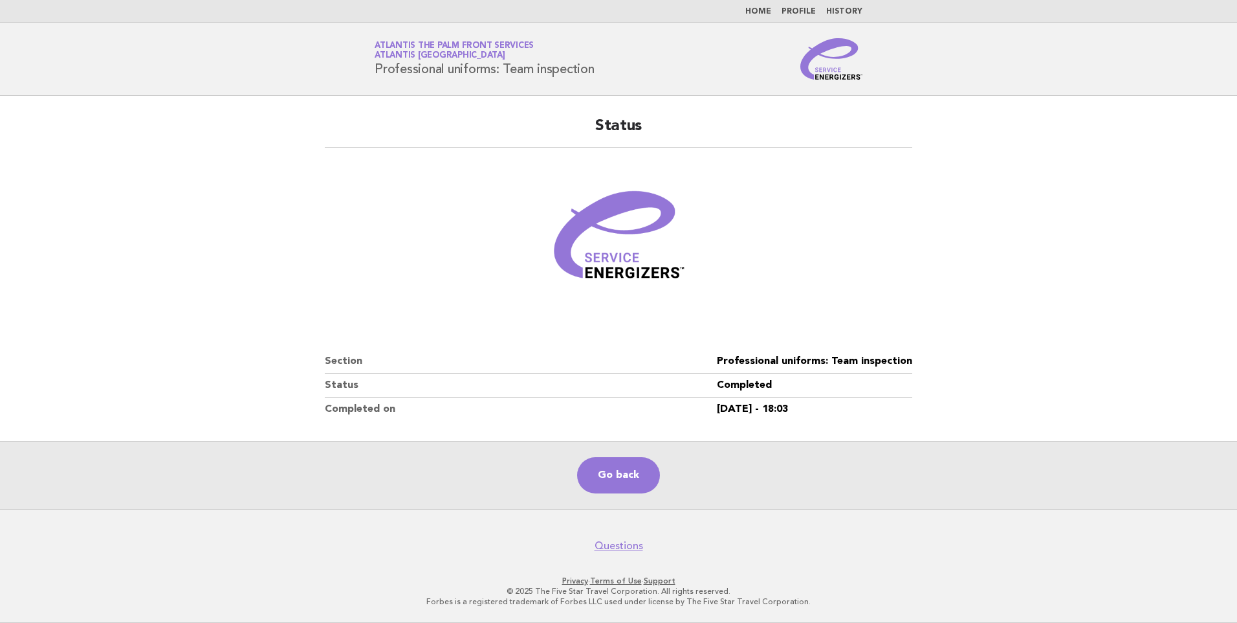
drag, startPoint x: 364, startPoint y: 36, endPoint x: 333, endPoint y: 36, distance: 31.7
click at [333, 36] on header "Service Energizers Atlantis The Palm Front Services Atlantis Dubai Professional…" at bounding box center [618, 59] width 1237 height 73
